Goal: Complete application form

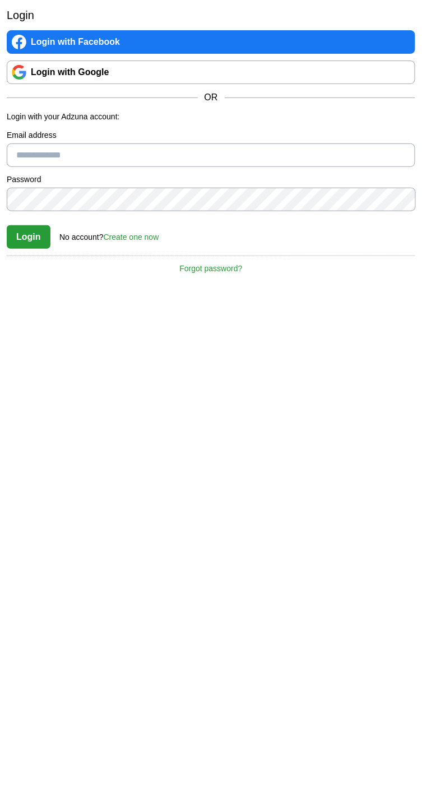
click at [196, 136] on label "Email address" at bounding box center [211, 135] width 409 height 12
click at [196, 143] on input "Email address" at bounding box center [211, 155] width 409 height 24
type input "**********"
click at [26, 240] on button "Login" at bounding box center [29, 237] width 44 height 24
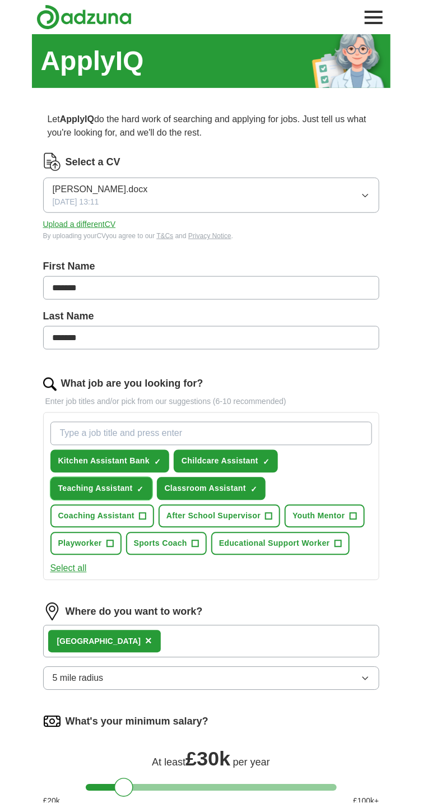
click at [133, 483] on span "Teaching Assistant" at bounding box center [95, 489] width 75 height 12
click at [238, 427] on input "What job are you looking for?" at bounding box center [211, 434] width 322 height 24
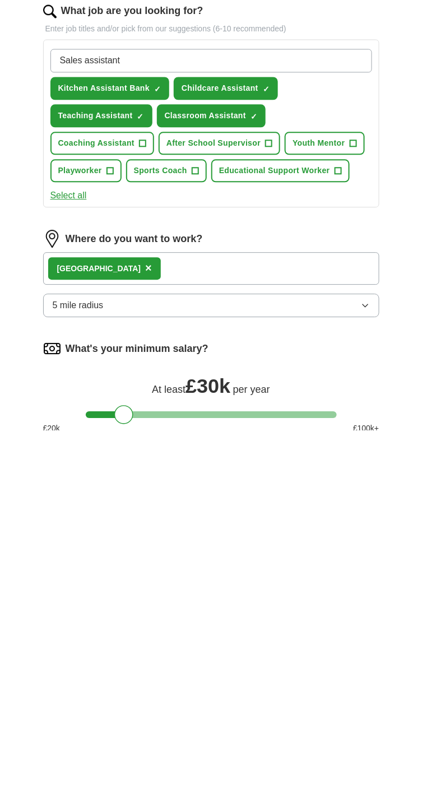
type input "Sales assistant"
click at [281, 634] on div "Chatham ×" at bounding box center [211, 641] width 336 height 33
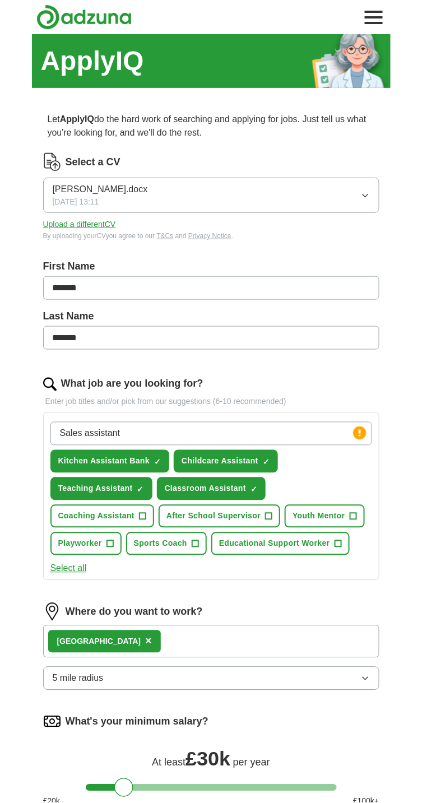
click at [145, 639] on span "×" at bounding box center [148, 641] width 7 height 12
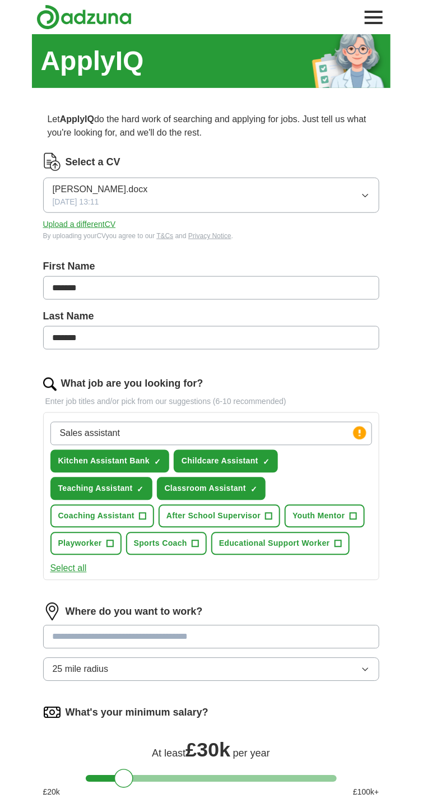
click at [213, 632] on input at bounding box center [211, 637] width 336 height 24
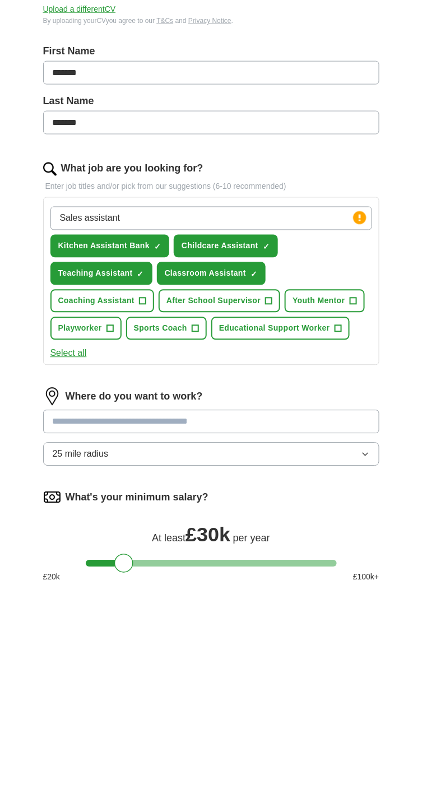
scroll to position [64, 0]
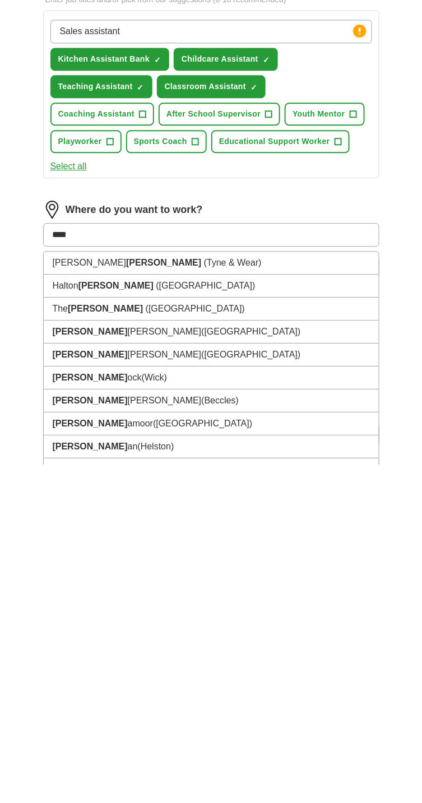
type input "*****"
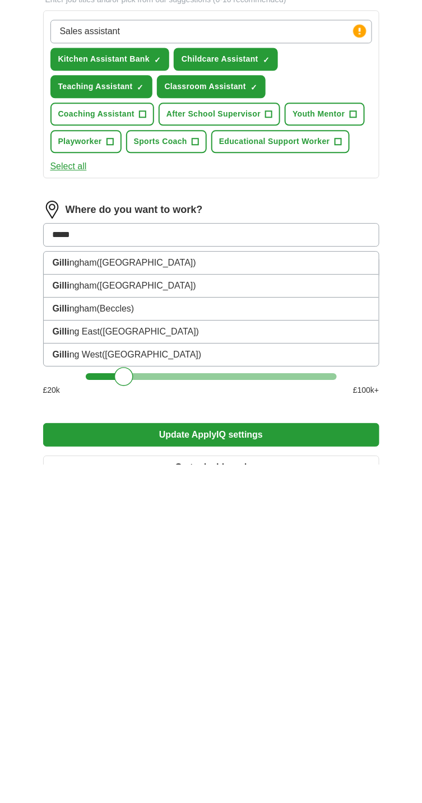
click at [229, 601] on li "[PERSON_NAME] ([GEOGRAPHIC_DATA])" at bounding box center [211, 601] width 335 height 23
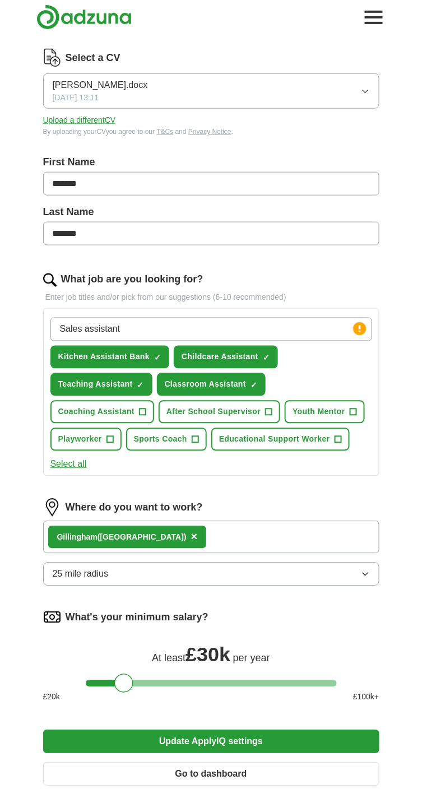
scroll to position [119, 0]
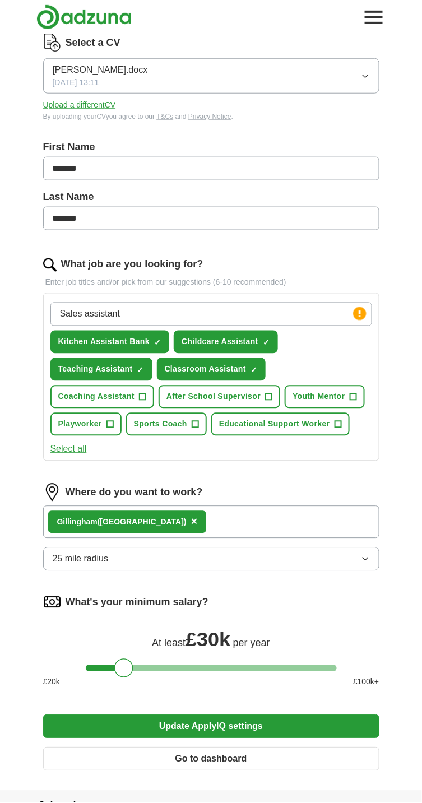
click at [253, 564] on button "25 mile radius" at bounding box center [211, 560] width 336 height 24
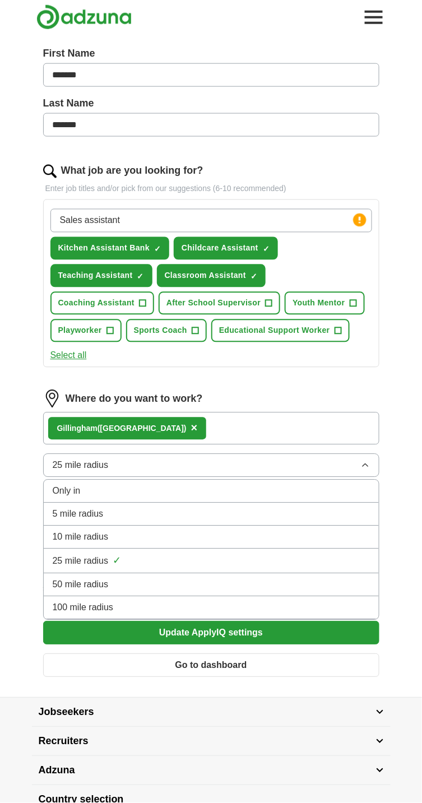
scroll to position [238, 0]
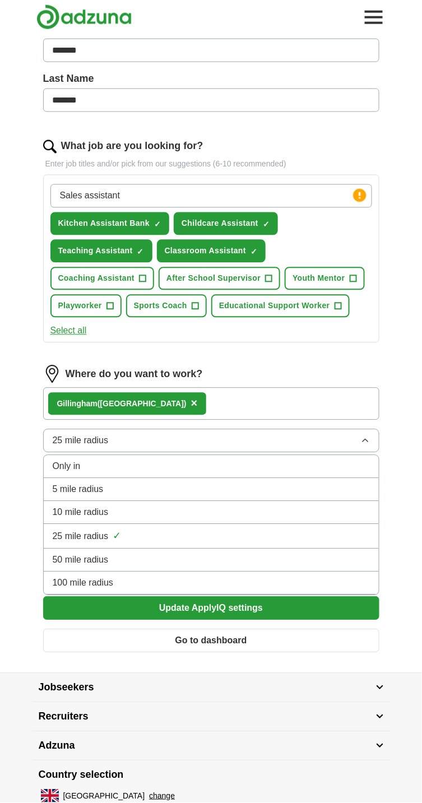
click at [219, 506] on div "10 mile radius" at bounding box center [211, 512] width 317 height 13
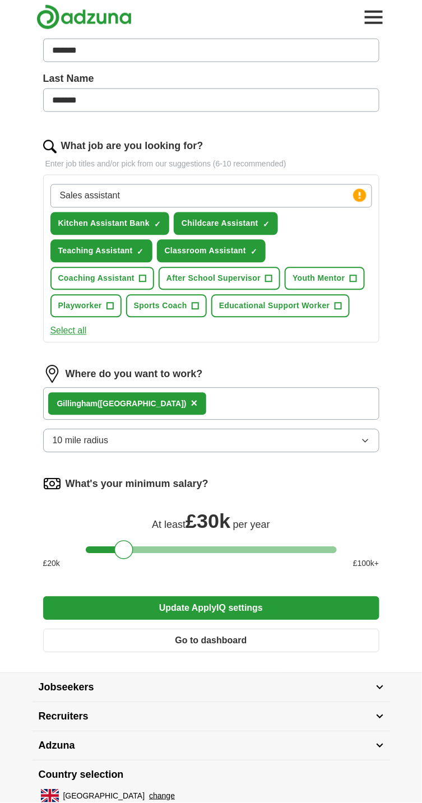
click at [256, 603] on button "Update ApplyIQ settings" at bounding box center [211, 609] width 336 height 24
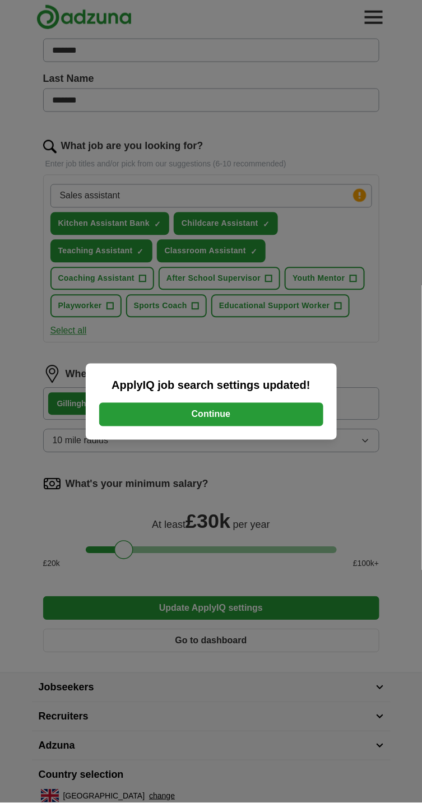
click at [305, 426] on button "Continue" at bounding box center [211, 415] width 224 height 24
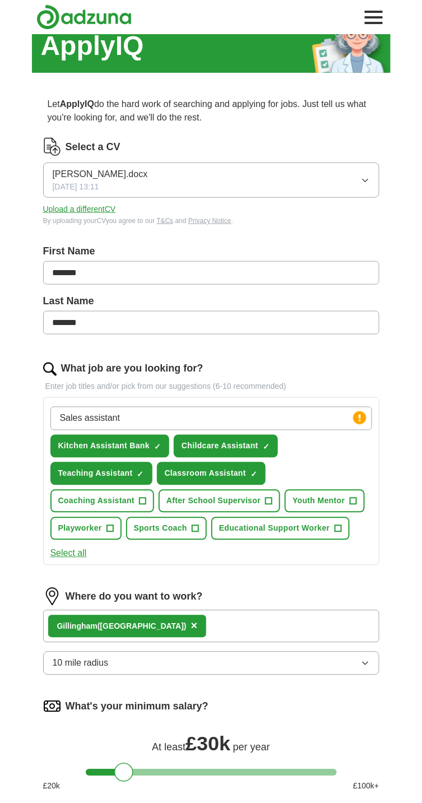
scroll to position [0, 0]
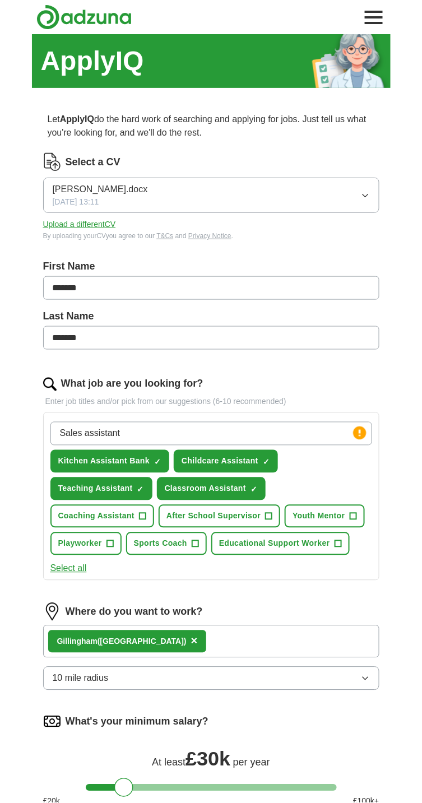
click at [359, 432] on icon at bounding box center [360, 433] width 2 height 7
click at [368, 438] on input "Sales assistant" at bounding box center [211, 434] width 322 height 24
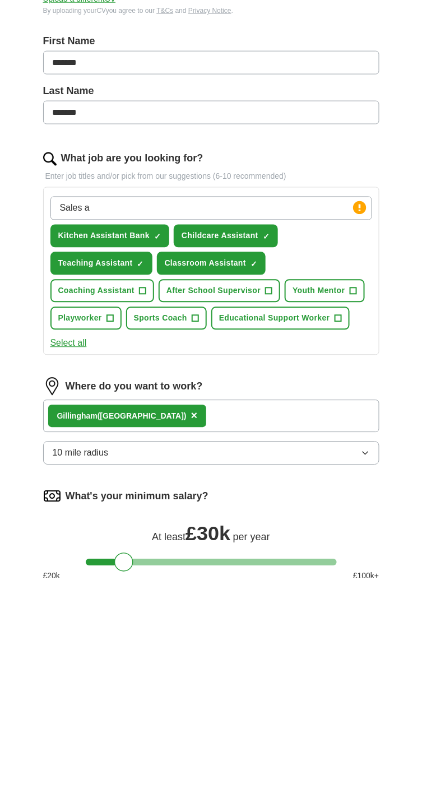
type input "Sales"
type input "L"
type input "Aldi"
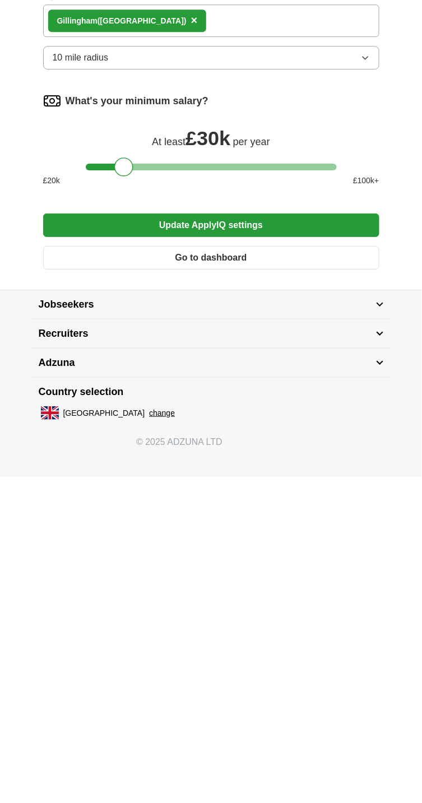
scroll to position [295, 0]
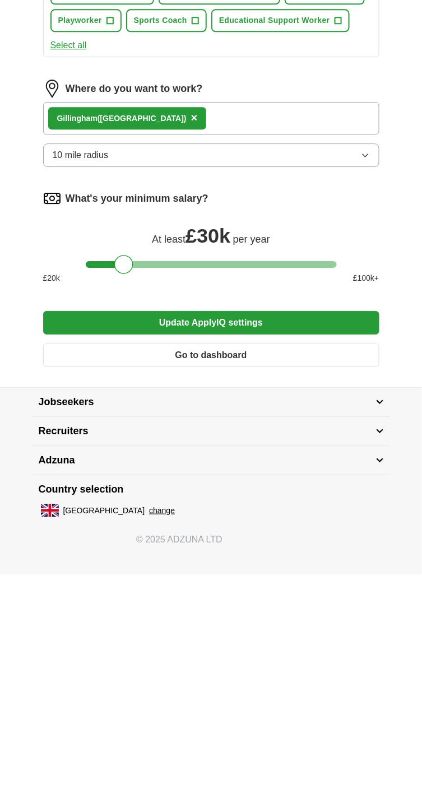
click at [321, 546] on button "Update ApplyIQ settings" at bounding box center [211, 552] width 336 height 24
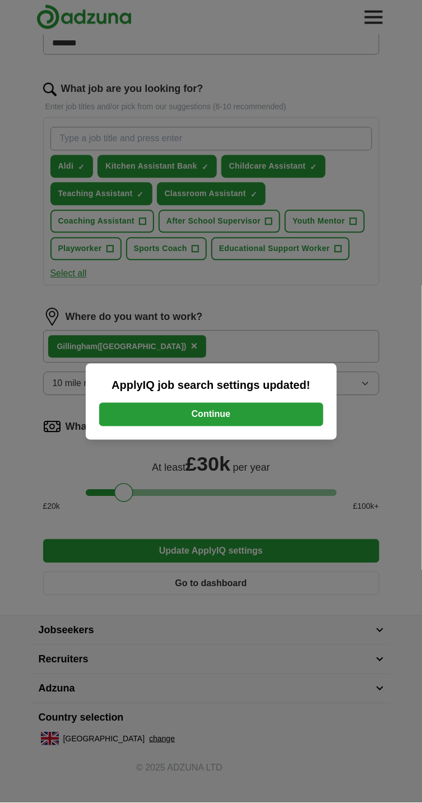
click at [275, 407] on button "Continue" at bounding box center [211, 415] width 224 height 24
